Goal: Check status: Check status

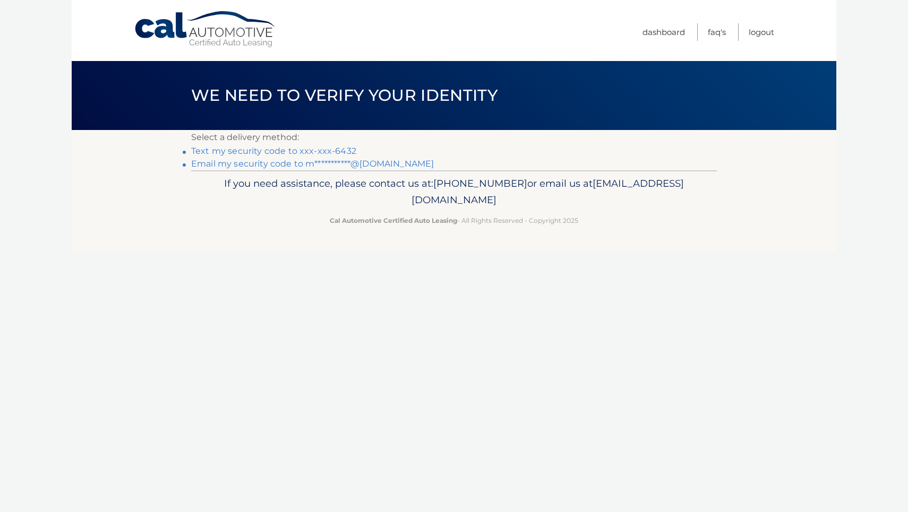
click at [383, 165] on link "**********" at bounding box center [312, 164] width 243 height 10
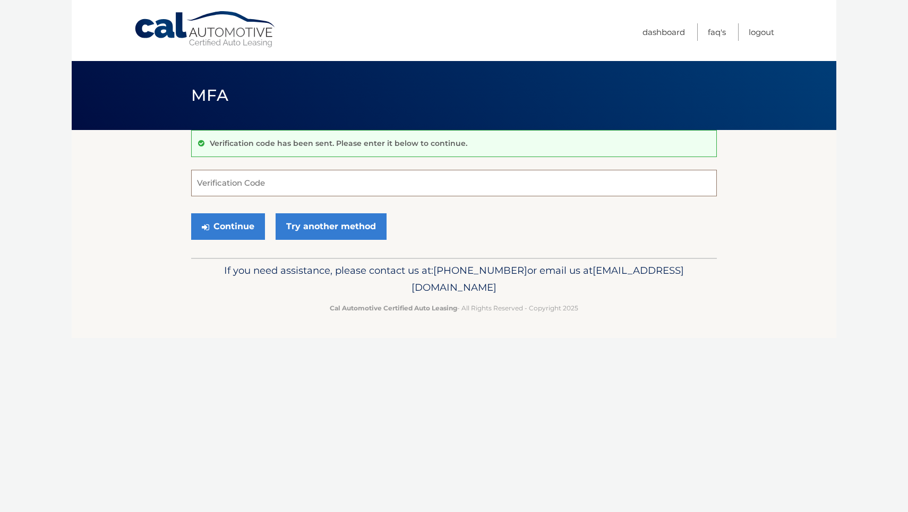
click at [312, 184] on input "Verification Code" at bounding box center [454, 183] width 526 height 27
paste input "783152"
type input "783152"
click at [254, 231] on button "Continue" at bounding box center [228, 226] width 74 height 27
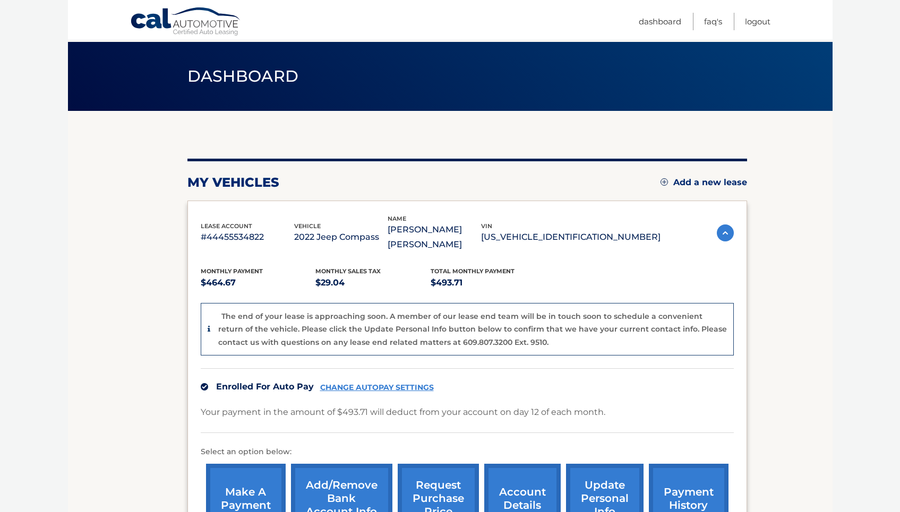
scroll to position [74, 0]
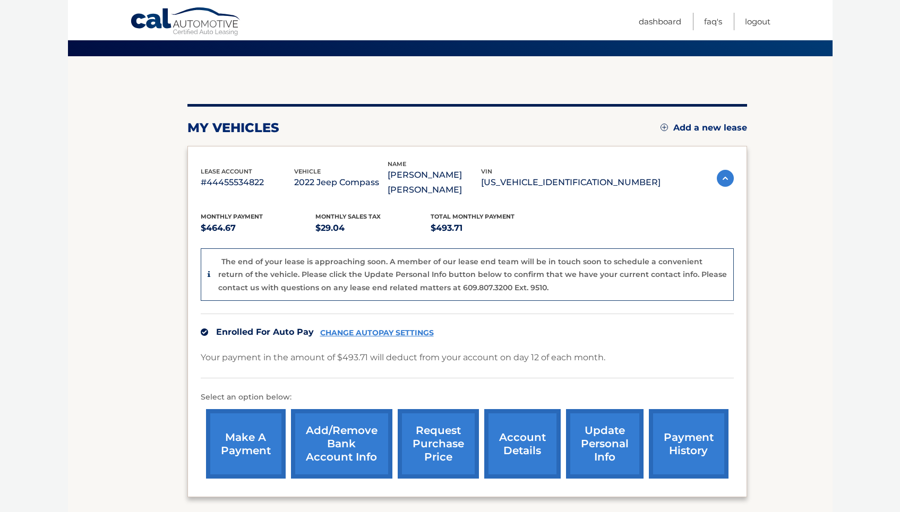
click at [440, 435] on link "request purchase price" at bounding box center [438, 444] width 81 height 70
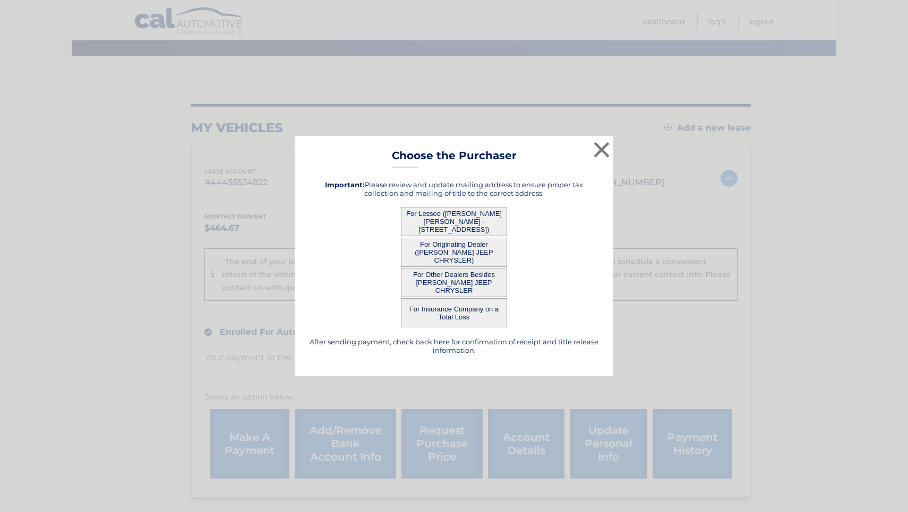
click at [477, 226] on button "For Lessee ([PERSON_NAME] [PERSON_NAME] - [STREET_ADDRESS])" at bounding box center [454, 221] width 106 height 29
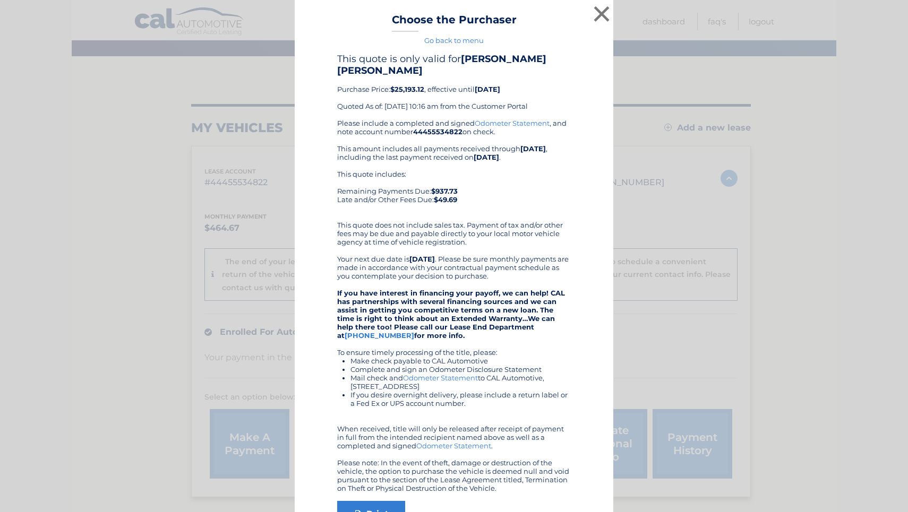
drag, startPoint x: 420, startPoint y: 87, endPoint x: 390, endPoint y: 85, distance: 30.8
click at [390, 85] on b "$25,193.12" at bounding box center [407, 89] width 34 height 8
copy div "$25,193.12"
click at [841, 22] on div "× Choose the Purchaser Go back to menu After sending payment, check back here f…" at bounding box center [453, 293] width 899 height 586
